Goal: Information Seeking & Learning: Learn about a topic

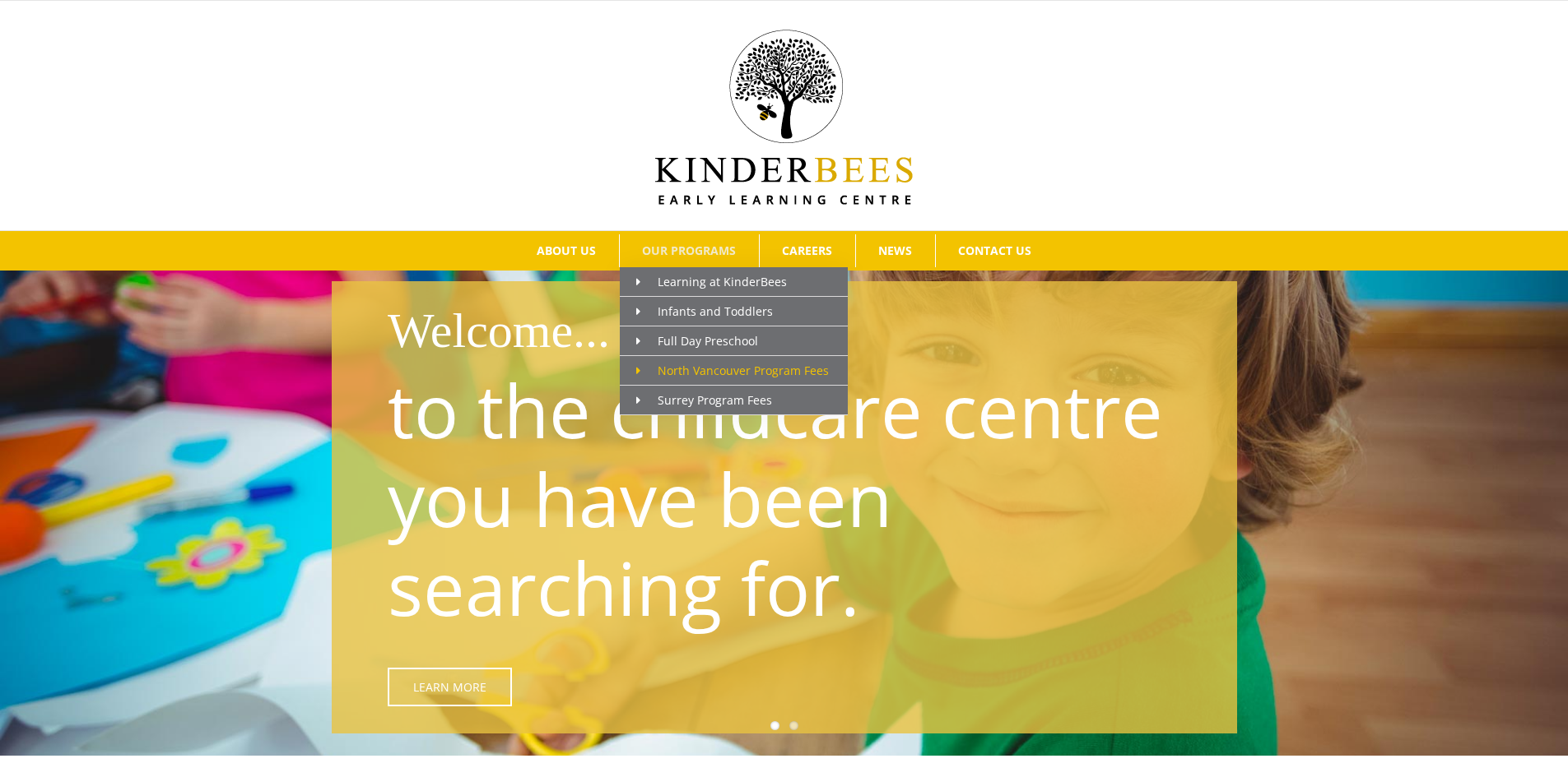
click at [772, 367] on span "North Vancouver Program Fees" at bounding box center [731, 370] width 192 height 16
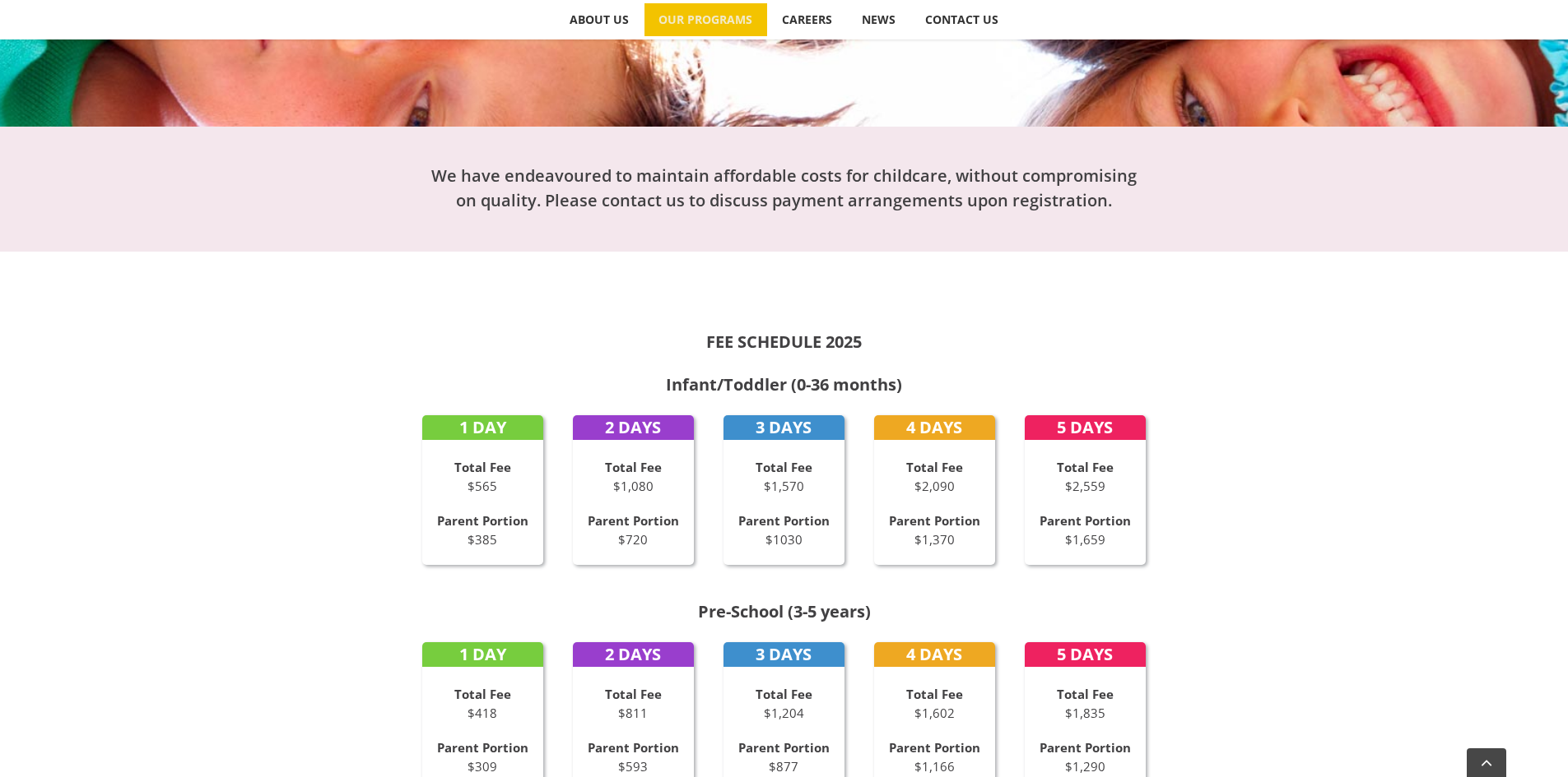
scroll to position [575, 0]
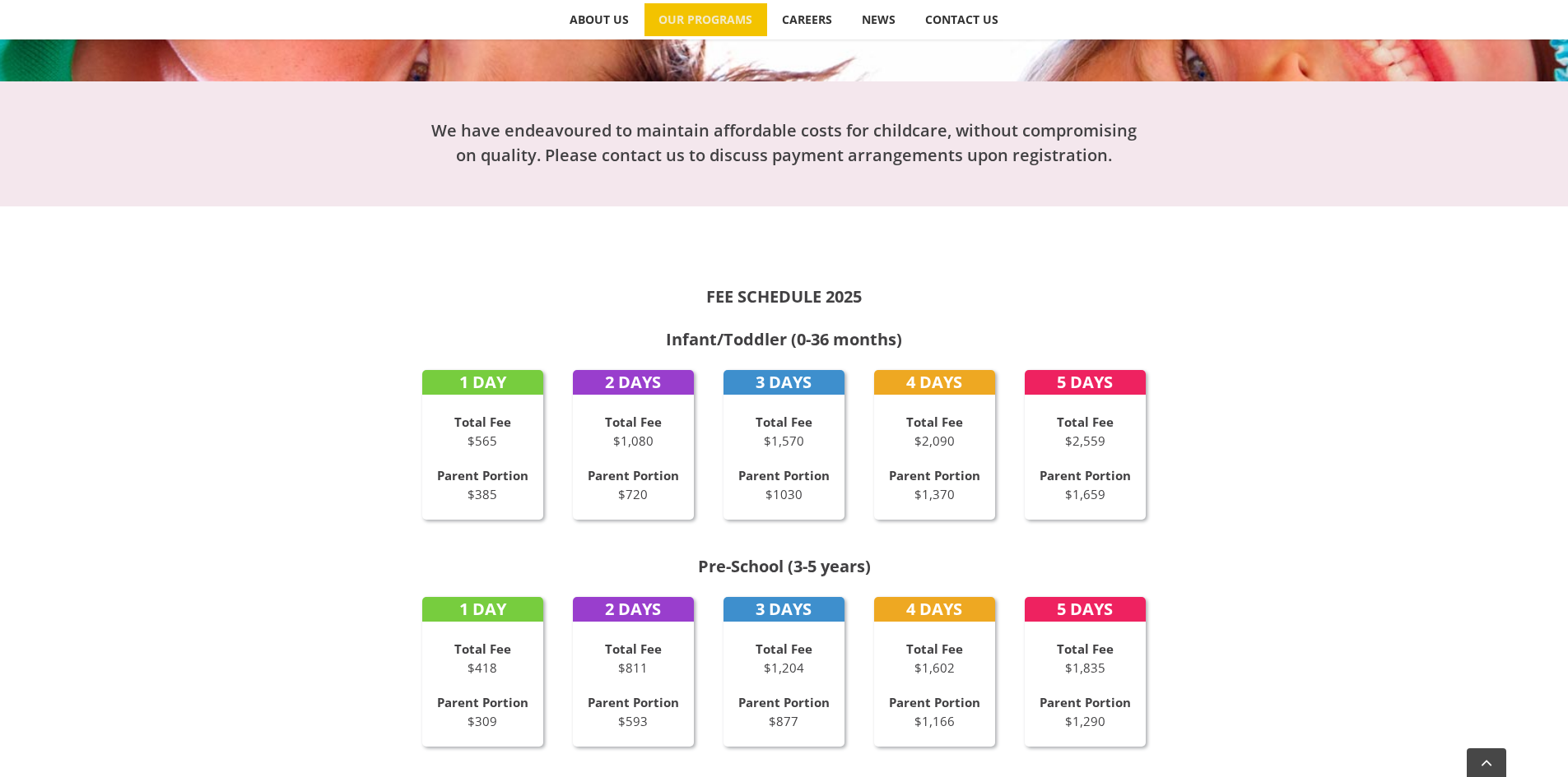
drag, startPoint x: 452, startPoint y: 420, endPoint x: 509, endPoint y: 447, distance: 63.1
click at [509, 447] on p "Total Fee $565" at bounding box center [483, 430] width 122 height 37
drag, startPoint x: 451, startPoint y: 480, endPoint x: 506, endPoint y: 501, distance: 58.9
click at [506, 501] on p "Parent Portion $385" at bounding box center [483, 485] width 122 height 37
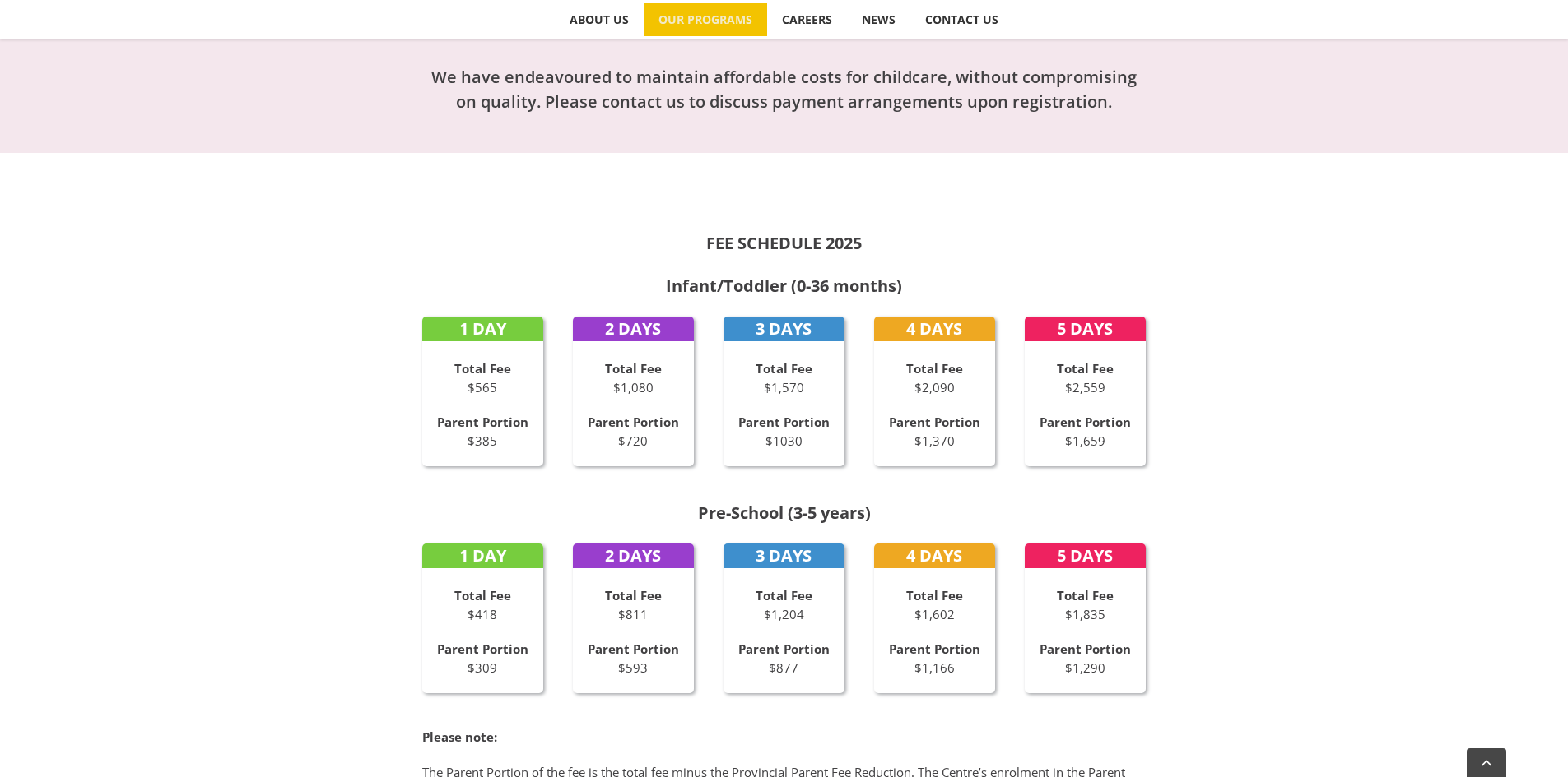
scroll to position [658, 0]
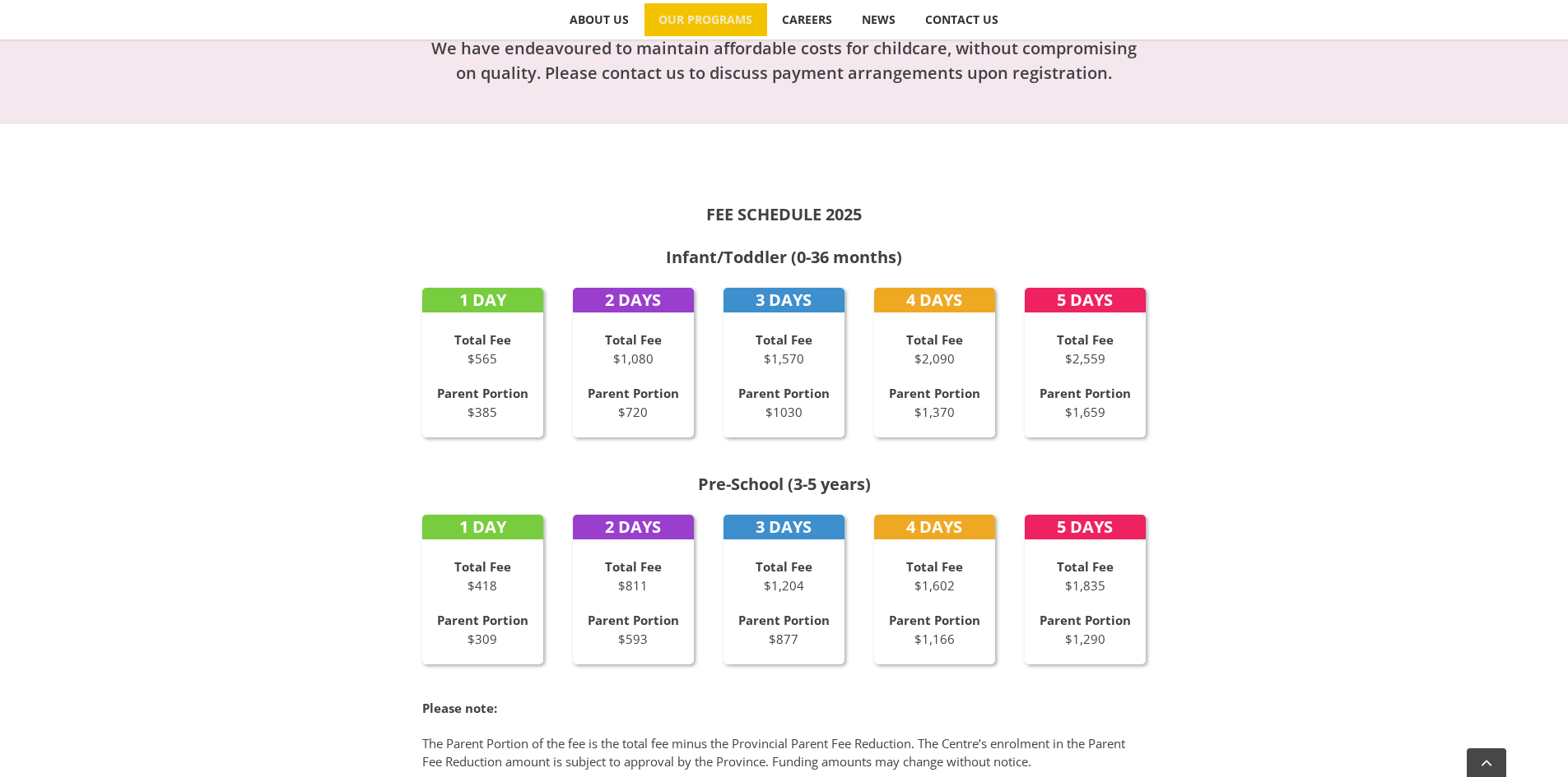
drag, startPoint x: 1070, startPoint y: 417, endPoint x: 1120, endPoint y: 412, distance: 50.2
click at [1120, 412] on p "Parent Portion $1,659" at bounding box center [1085, 402] width 122 height 37
drag, startPoint x: 1118, startPoint y: 414, endPoint x: 1062, endPoint y: 418, distance: 56.1
click at [1062, 418] on p "Parent Portion $1,659" at bounding box center [1085, 402] width 122 height 37
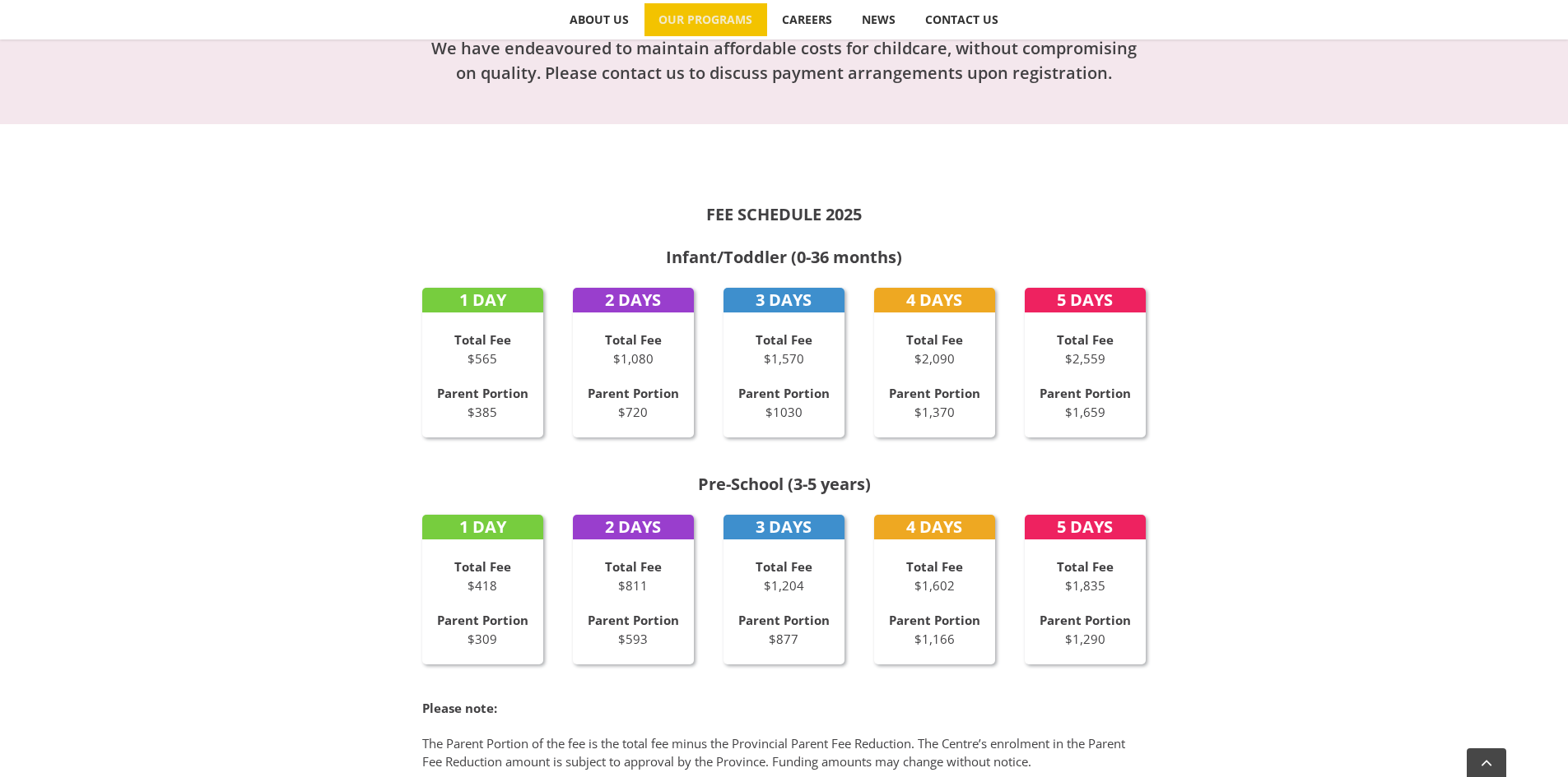
click at [1062, 418] on p "Parent Portion $1,659" at bounding box center [1085, 402] width 122 height 37
drag, startPoint x: 1055, startPoint y: 418, endPoint x: 1130, endPoint y: 423, distance: 75.2
click at [1130, 423] on div "5 DAYS Total Fee $2,559 Parent Portion $1,659" at bounding box center [1085, 363] width 122 height 150
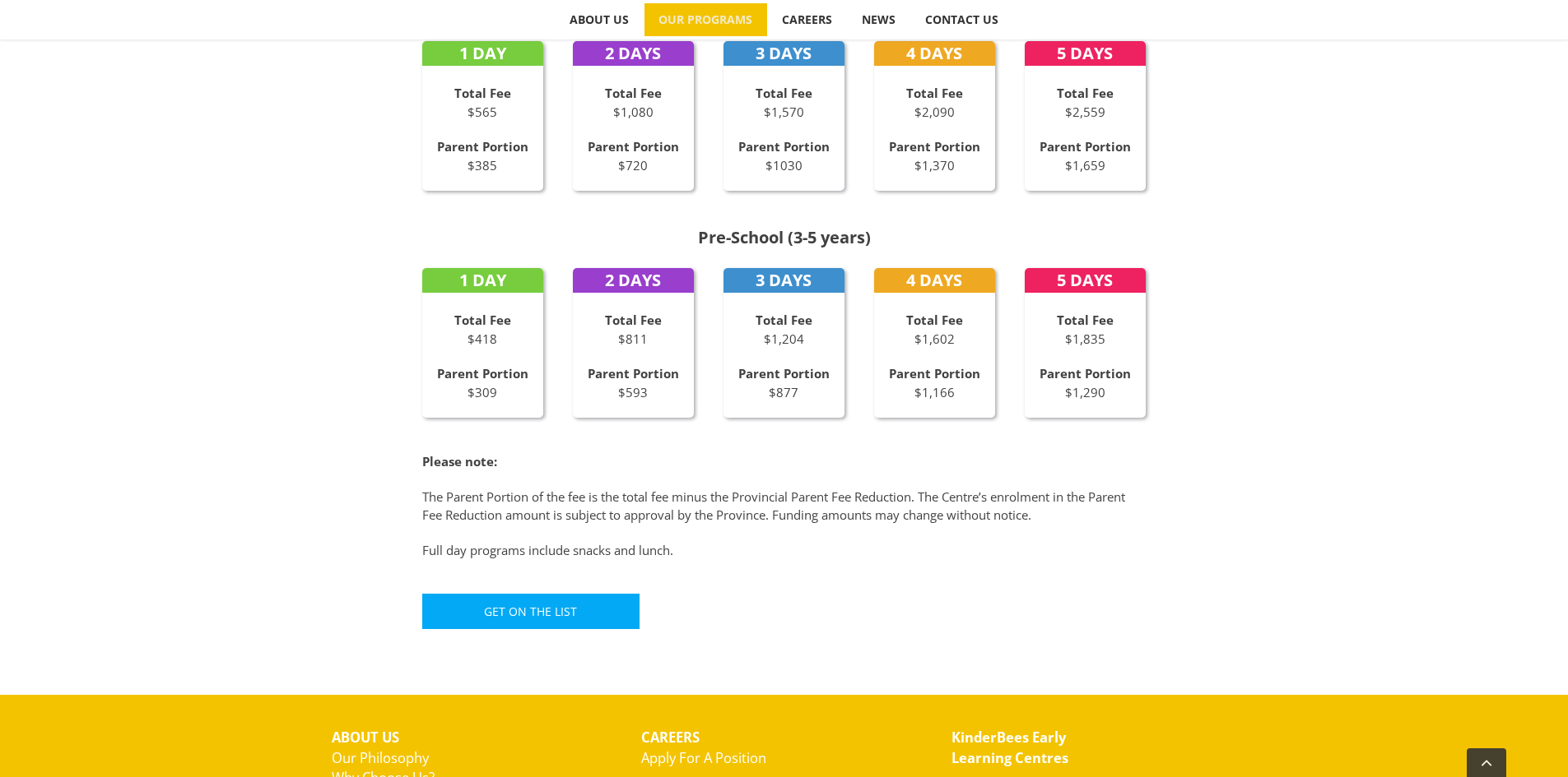
scroll to position [822, 0]
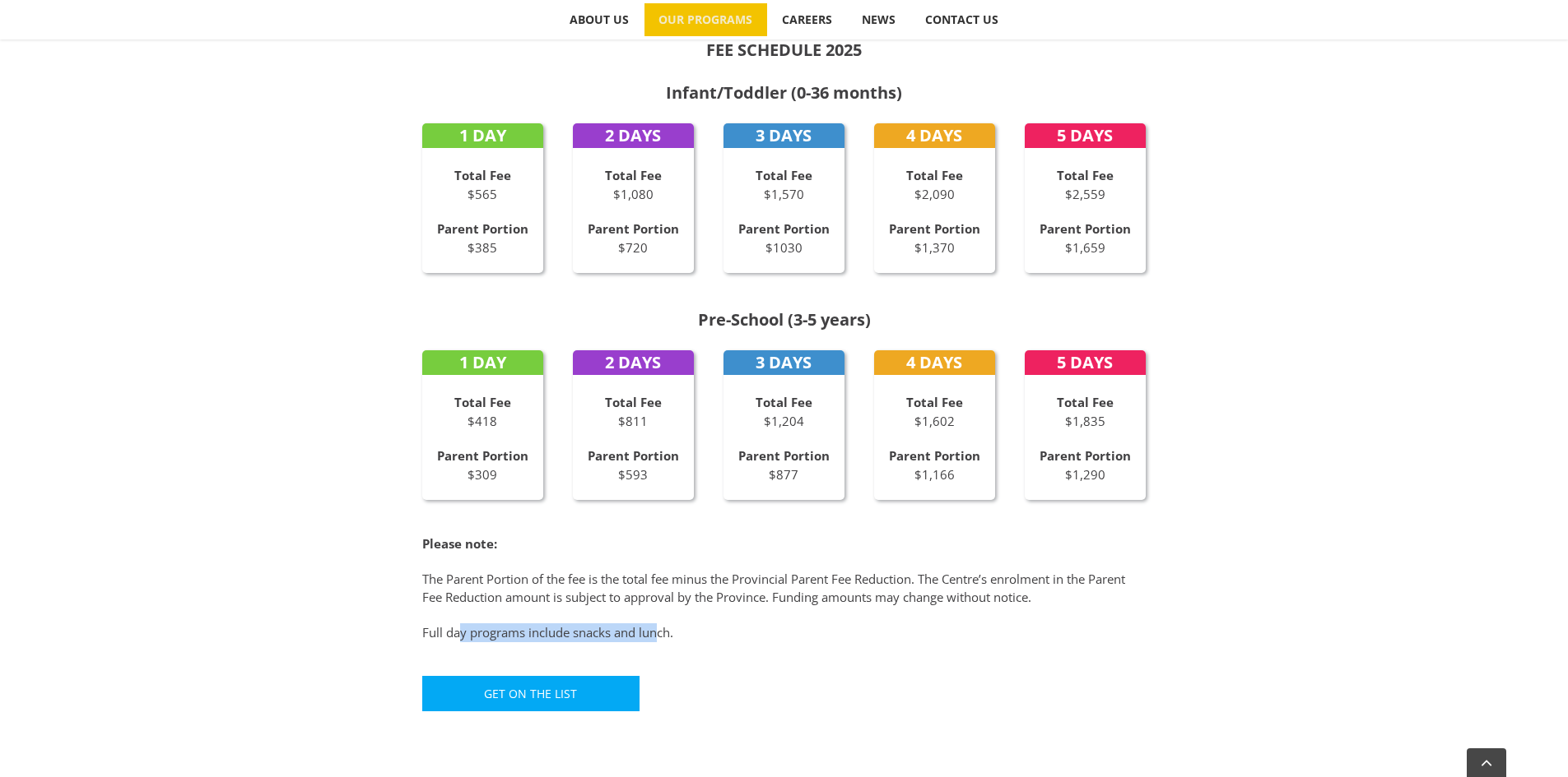
drag, startPoint x: 458, startPoint y: 637, endPoint x: 662, endPoint y: 633, distance: 204.0
click at [662, 633] on p "Full day programs include snacks and lunch." at bounding box center [784, 633] width 724 height 19
click at [663, 633] on p "Full day programs include snacks and lunch." at bounding box center [784, 633] width 724 height 19
drag, startPoint x: 679, startPoint y: 643, endPoint x: 448, endPoint y: 632, distance: 231.3
click at [448, 632] on div "FEE SCHEDULE 2025 Infant/Toddler (0-36 months) 1 DAY Total Fee $565 Parent Port…" at bounding box center [784, 360] width 905 height 735
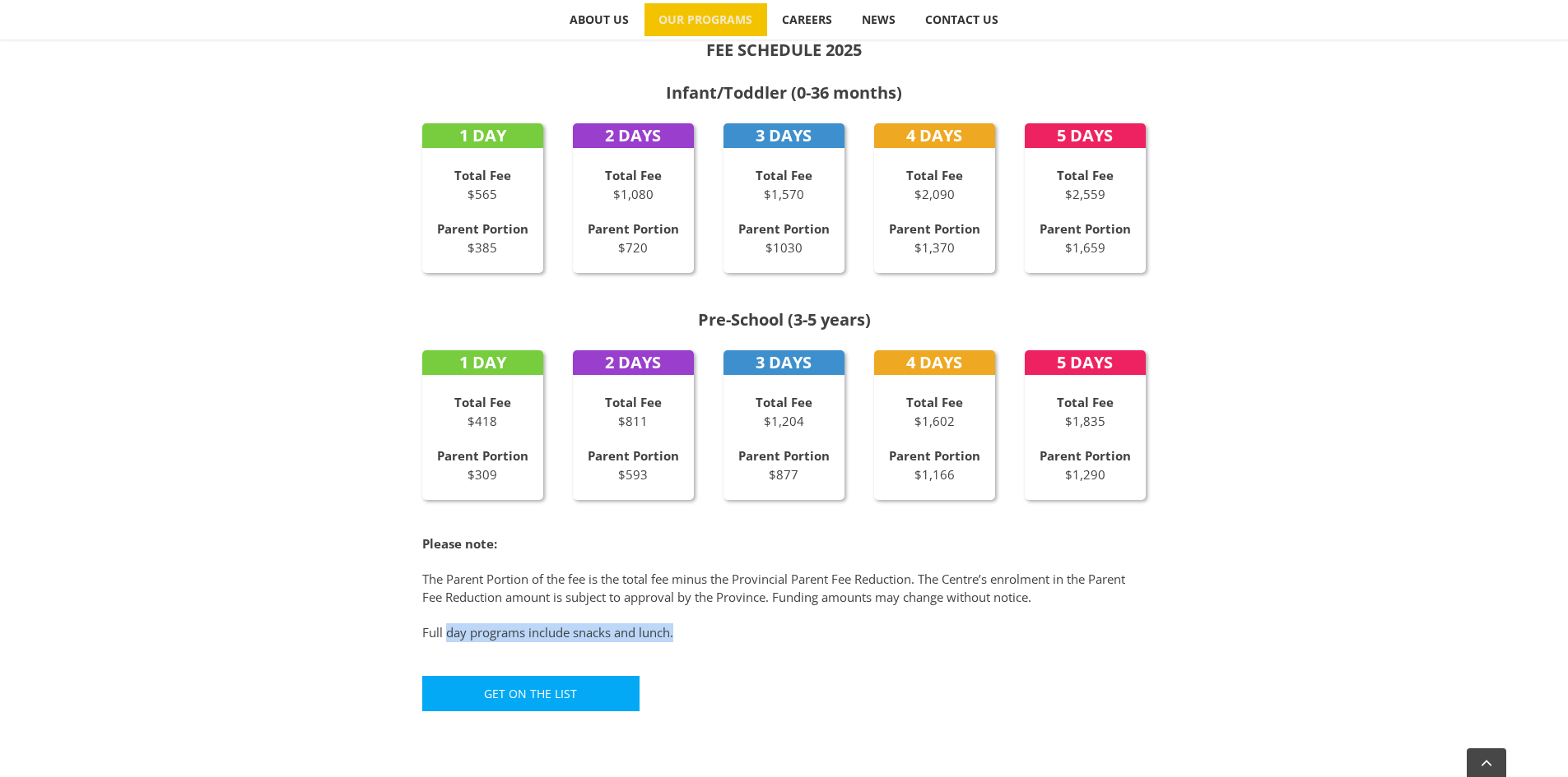
click at [448, 632] on p "Full day programs include snacks and lunch." at bounding box center [784, 633] width 724 height 19
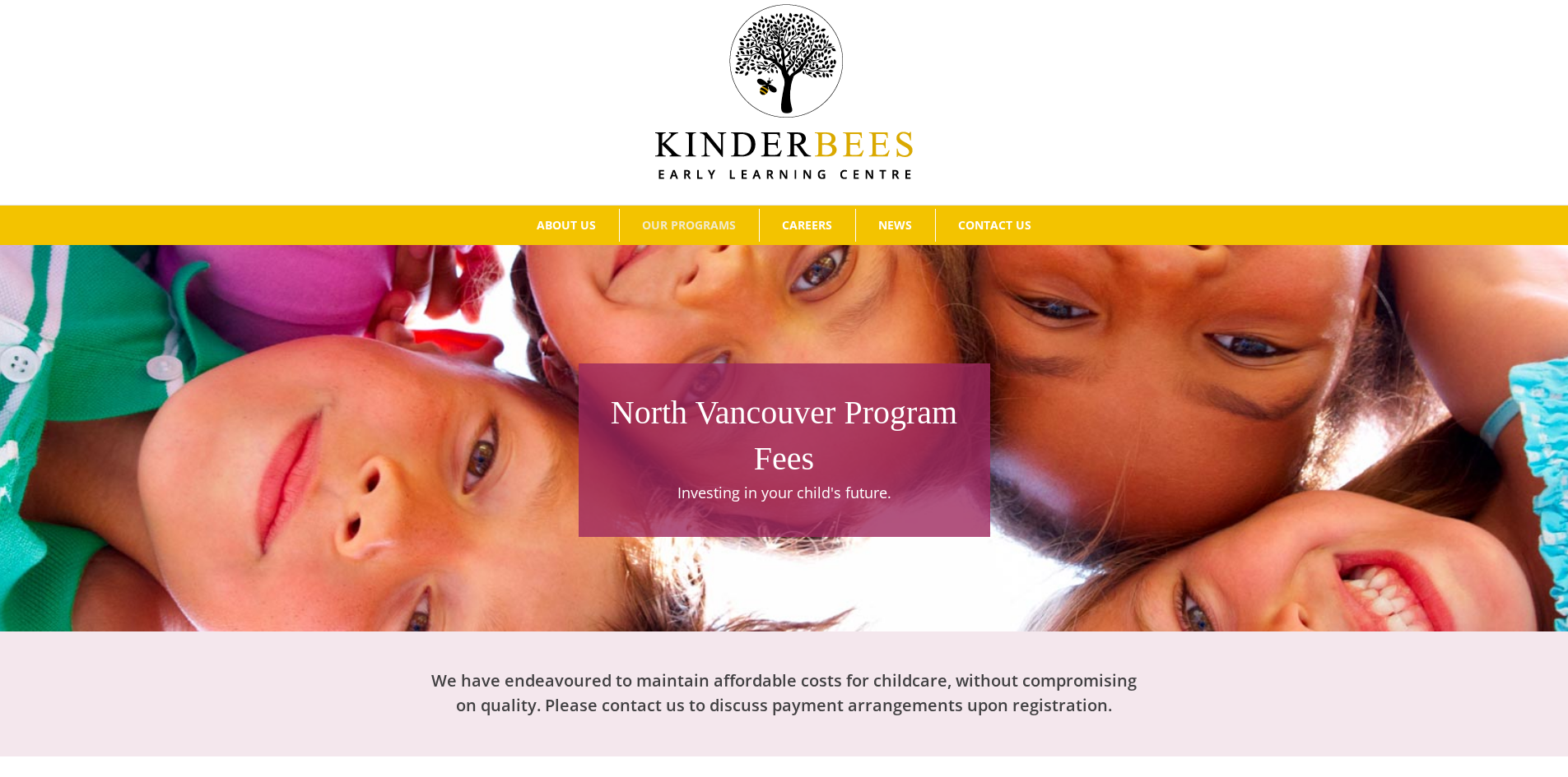
scroll to position [0, 0]
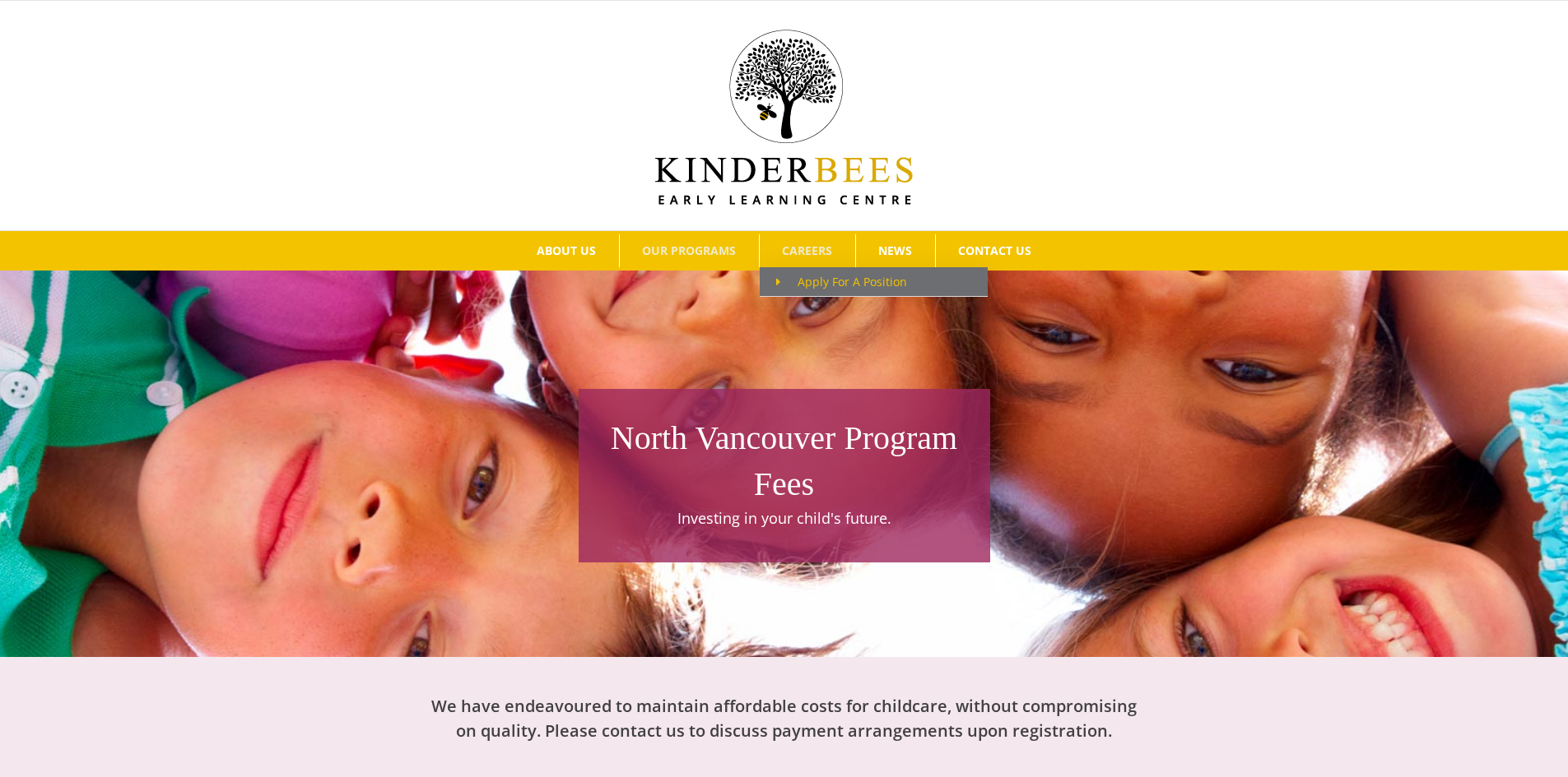
click at [802, 282] on span "Apply For A Position" at bounding box center [841, 281] width 131 height 16
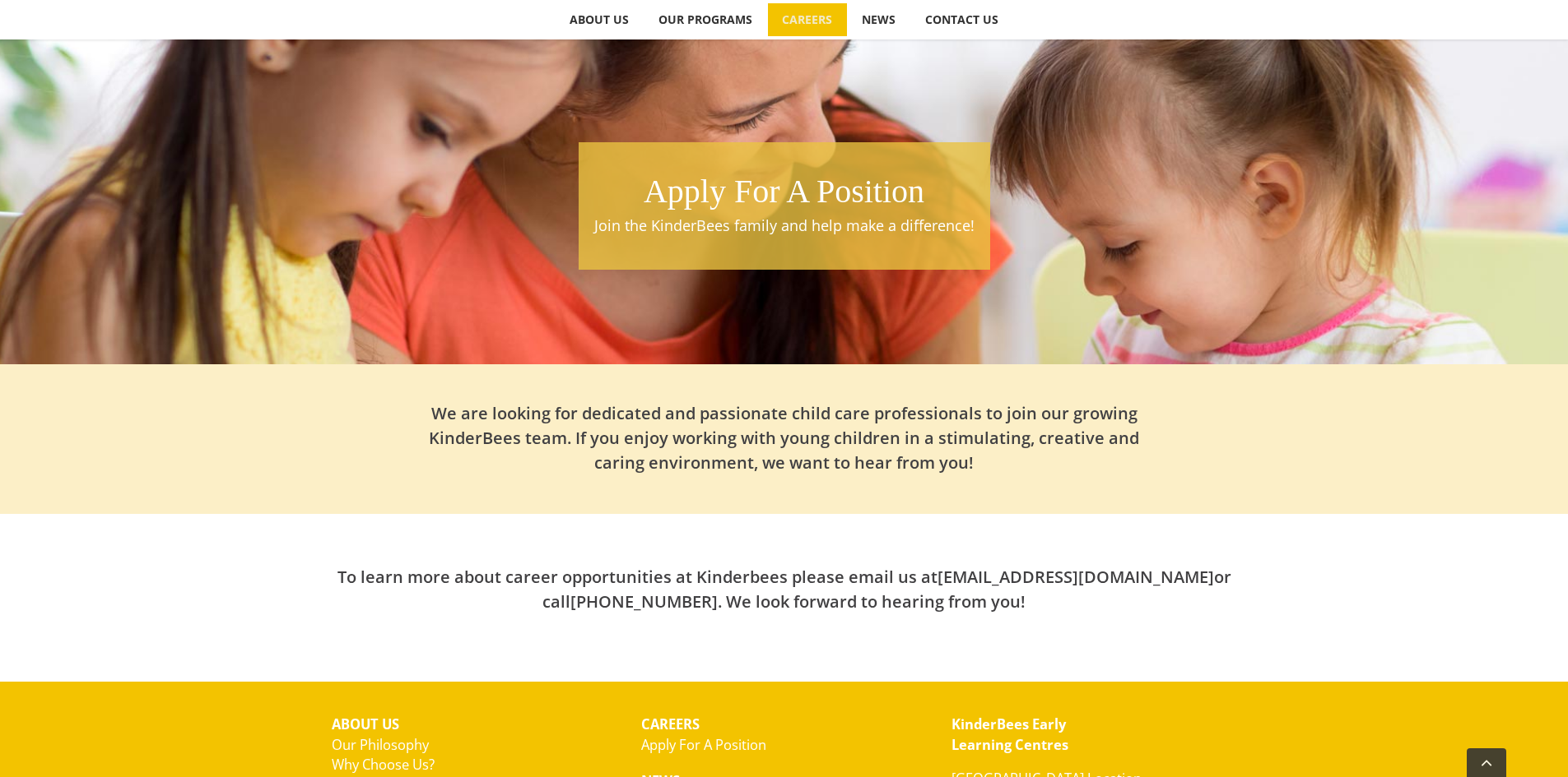
scroll to position [471, 0]
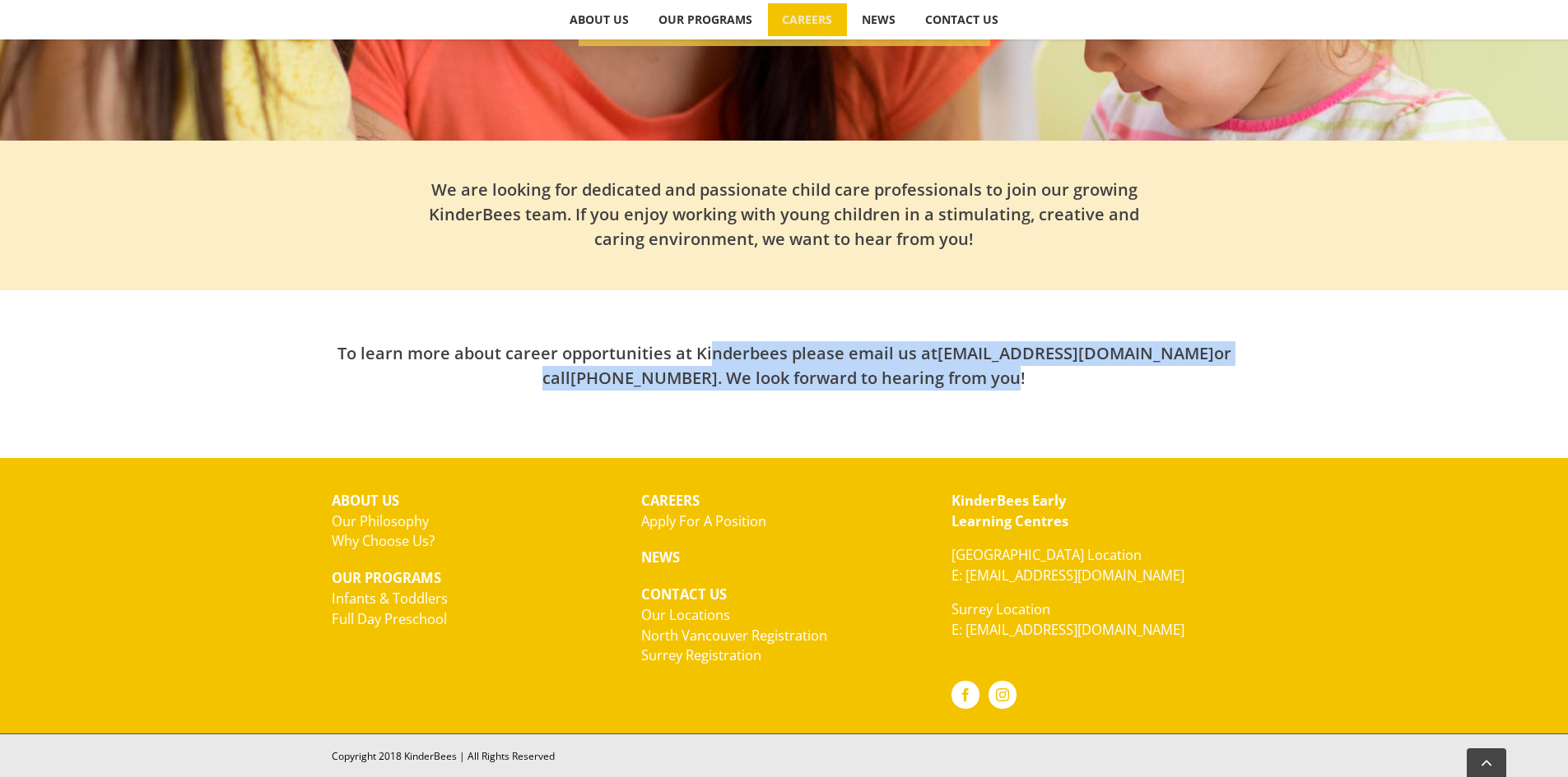
drag, startPoint x: 796, startPoint y: 352, endPoint x: 965, endPoint y: 379, distance: 171.1
click at [964, 379] on h2 "To learn more about career opportunities at Kinderbees please email us at [EMAI…" at bounding box center [784, 366] width 905 height 50
click at [965, 379] on h2 "To learn more about career opportunities at Kinderbees please email us at [EMAI…" at bounding box center [784, 366] width 905 height 50
